Goal: Task Accomplishment & Management: Use online tool/utility

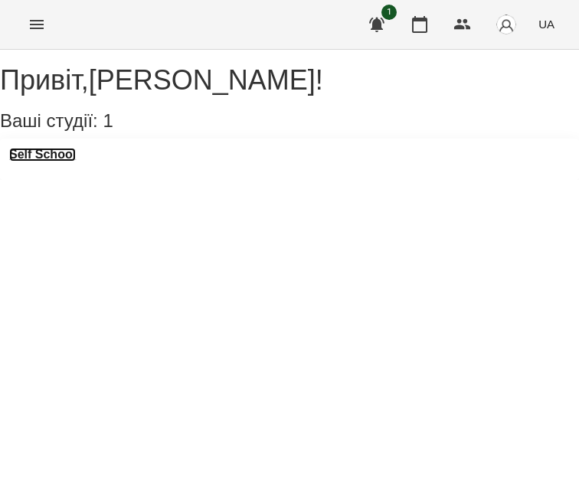
click at [73, 162] on h3 "Self School" at bounding box center [42, 155] width 67 height 14
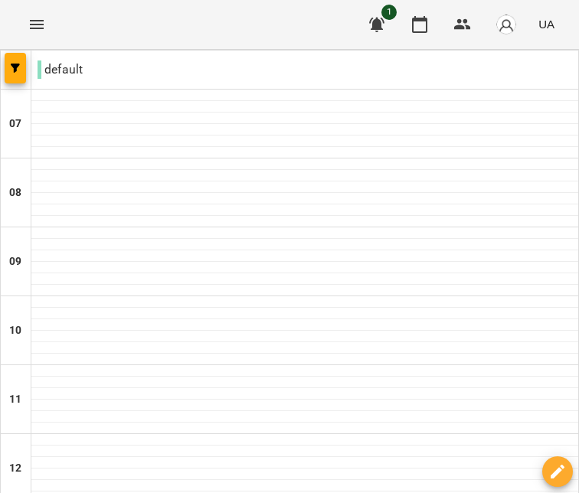
type input "**********"
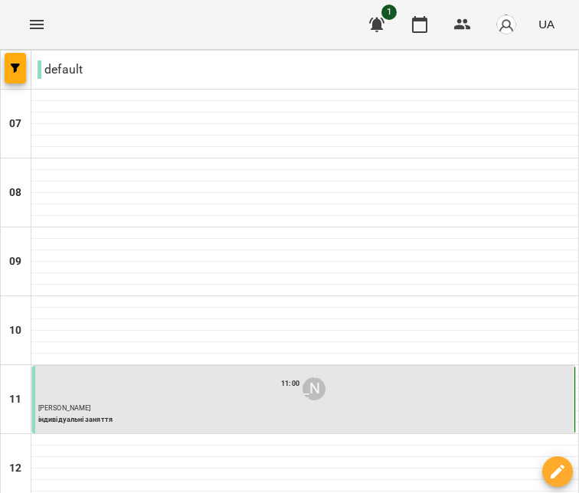
scroll to position [689, 0]
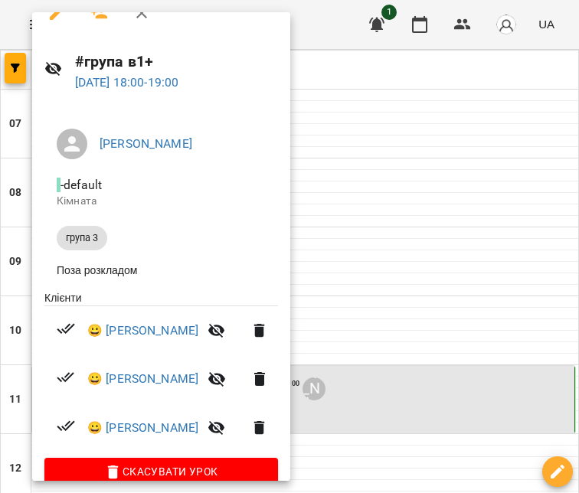
scroll to position [51, 0]
